Goal: Task Accomplishment & Management: Manage account settings

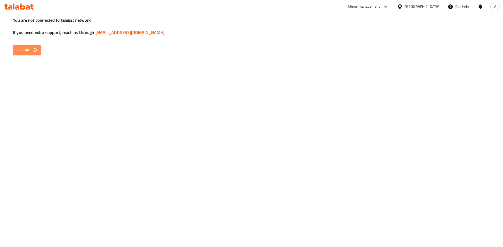
click at [26, 49] on span "Reload" at bounding box center [26, 50] width 19 height 7
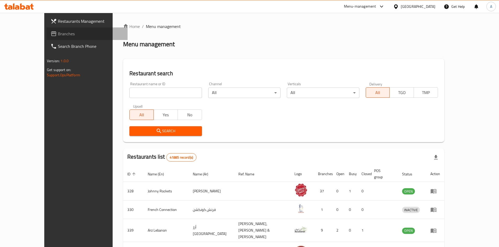
click at [58, 34] on span "Branches" at bounding box center [90, 34] width 65 height 6
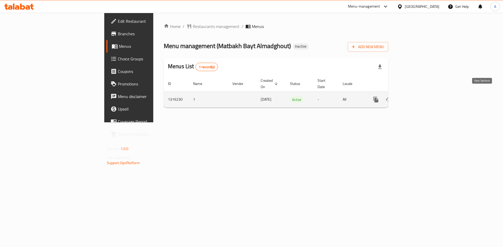
click at [420, 93] on link "enhanced table" at bounding box center [413, 99] width 13 height 13
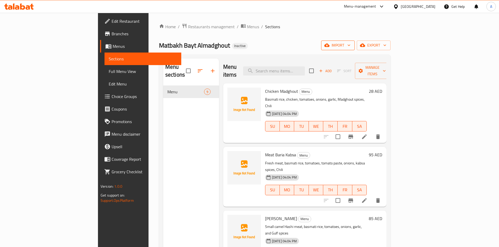
click at [329, 43] on icon "button" at bounding box center [326, 45] width 5 height 5
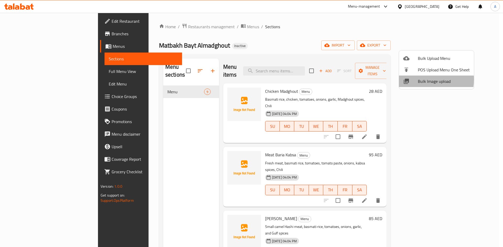
click at [416, 80] on div at bounding box center [410, 81] width 15 height 6
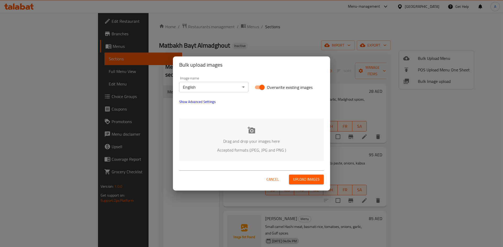
click at [249, 127] on icon at bounding box center [251, 130] width 8 height 8
click at [226, 86] on body "​ Menu-management United Arab Emirates Get Help A Edit Restaurant Branches Menu…" at bounding box center [251, 130] width 503 height 235
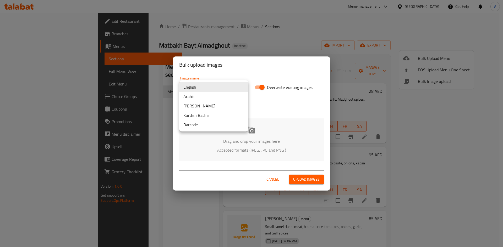
click at [188, 97] on li "Arabic" at bounding box center [213, 96] width 69 height 9
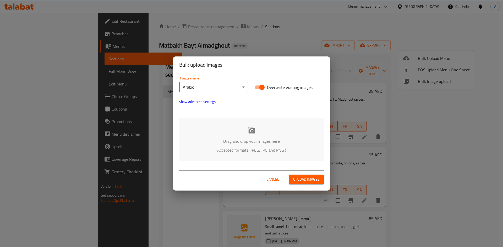
click at [272, 89] on span "Overwrite existing images" at bounding box center [290, 87] width 46 height 6
click at [272, 89] on input "Overwrite existing images" at bounding box center [262, 87] width 30 height 10
checkbox input "false"
click at [253, 135] on div "Drag and drop your images here Accepted formats (JPEG, JPG and PNG )" at bounding box center [251, 140] width 145 height 43
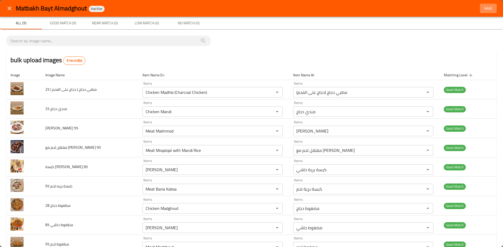
click at [482, 7] on span "Save" at bounding box center [488, 8] width 13 height 7
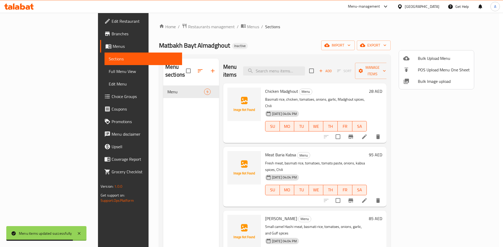
click at [22, 71] on div at bounding box center [251, 123] width 503 height 247
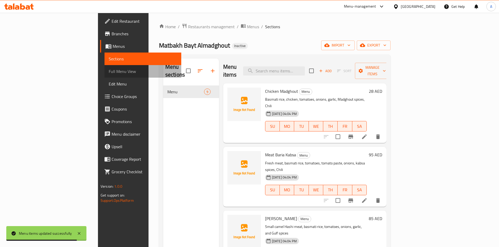
click at [109, 71] on span "Full Menu View" at bounding box center [143, 71] width 68 height 6
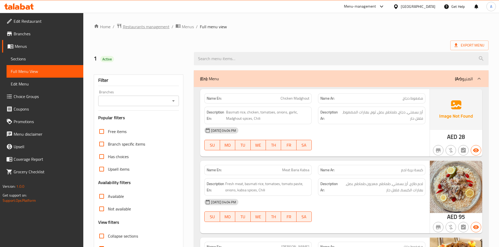
click at [147, 26] on span "Restaurants management" at bounding box center [146, 27] width 47 height 6
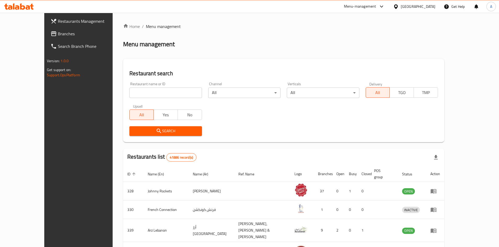
click at [130, 93] on input "search" at bounding box center [165, 93] width 72 height 10
paste input "779985"
type input "779985"
click at [58, 34] on span "Branches" at bounding box center [90, 34] width 65 height 6
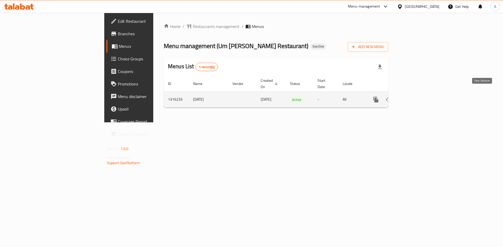
click at [417, 97] on icon "enhanced table" at bounding box center [413, 100] width 6 height 6
